Goal: Information Seeking & Learning: Learn about a topic

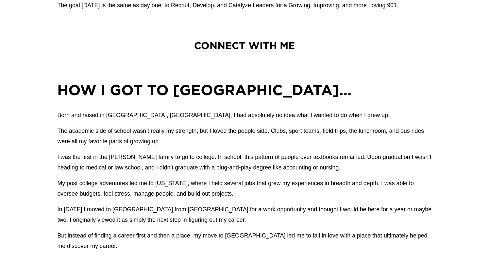
scroll to position [423, 0]
